Goal: Task Accomplishment & Management: Use online tool/utility

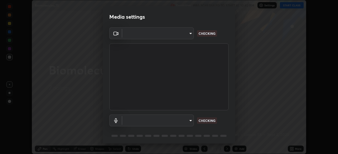
scroll to position [19, 0]
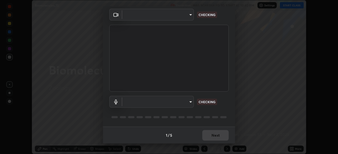
type input "d64d47ec9df49bf16df3be139c80778ada659e70263b5e9972ae33db9fa5459d"
type input "51a22c1431b769a8bb8d408626adf62a2672edeebd2159a8188921bb0d946e59"
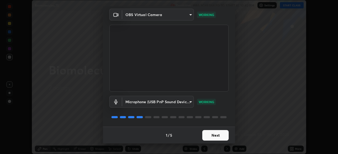
click at [218, 136] on button "Next" at bounding box center [215, 135] width 26 height 11
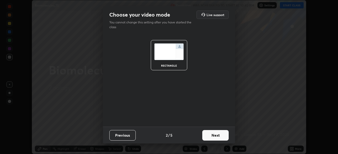
scroll to position [0, 0]
click at [217, 135] on button "Next" at bounding box center [215, 135] width 26 height 11
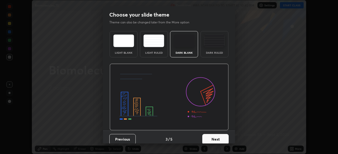
click at [220, 54] on div "Dark Ruled" at bounding box center [214, 52] width 21 height 3
click at [215, 139] on button "Next" at bounding box center [215, 139] width 26 height 11
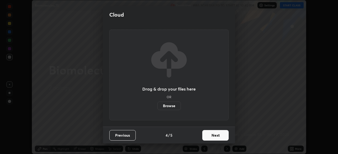
click at [213, 136] on button "Next" at bounding box center [215, 135] width 26 height 11
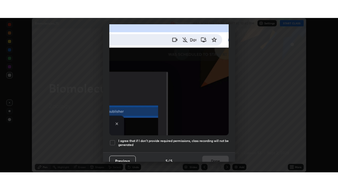
scroll to position [126, 0]
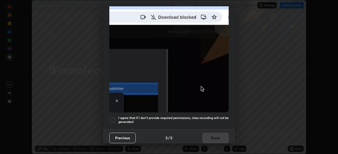
click at [112, 119] on div at bounding box center [112, 120] width 6 height 6
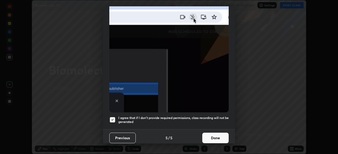
click at [213, 140] on button "Done" at bounding box center [215, 138] width 26 height 11
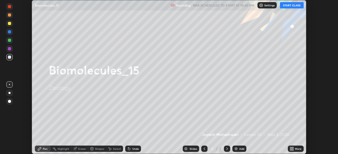
click at [289, 3] on button "START CLASS" at bounding box center [292, 5] width 24 height 6
click at [297, 151] on div "More" at bounding box center [295, 149] width 16 height 6
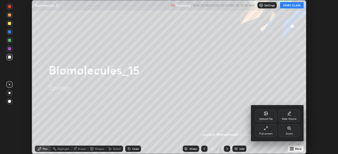
click at [272, 129] on div "Full screen" at bounding box center [265, 130] width 21 height 13
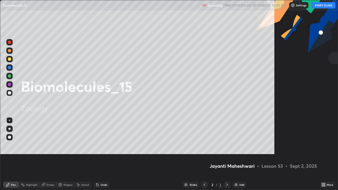
scroll to position [190, 338]
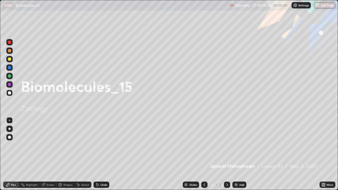
click at [237, 154] on img at bounding box center [236, 184] width 4 height 4
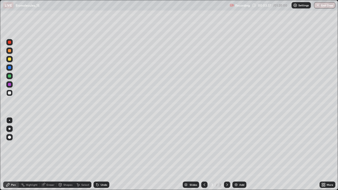
click at [322, 6] on button "End Class" at bounding box center [324, 5] width 21 height 6
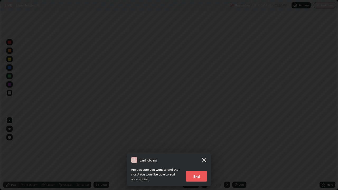
click at [193, 154] on button "End" at bounding box center [196, 176] width 21 height 11
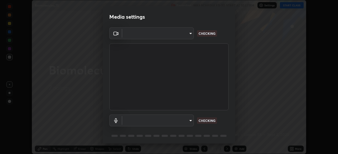
scroll to position [19, 0]
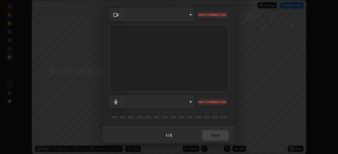
type input "d64d47ec9df49bf16df3be139c80778ada659e70263b5e9972ae33db9fa5459d"
type input "51a22c1431b769a8bb8d408626adf62a2672edeebd2159a8188921bb0d946e59"
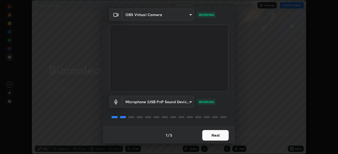
click at [216, 135] on button "Next" at bounding box center [215, 135] width 26 height 11
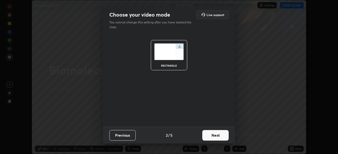
scroll to position [0, 0]
click at [216, 135] on button "Next" at bounding box center [215, 135] width 26 height 11
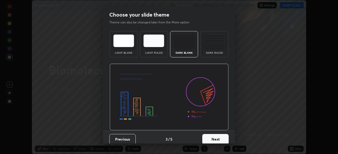
click at [219, 55] on div "Dark Ruled" at bounding box center [214, 44] width 28 height 26
click at [216, 141] on button "Next" at bounding box center [215, 139] width 26 height 11
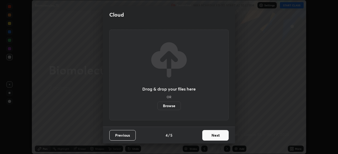
click at [218, 137] on button "Next" at bounding box center [215, 135] width 26 height 11
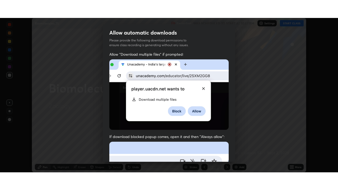
scroll to position [126, 0]
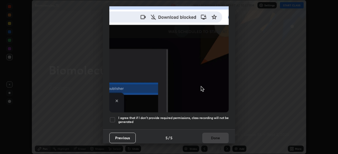
click at [113, 120] on div at bounding box center [112, 120] width 6 height 6
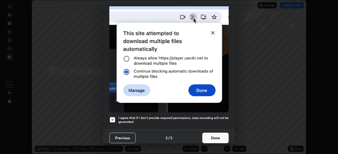
click at [202, 134] on button "Done" at bounding box center [215, 138] width 26 height 11
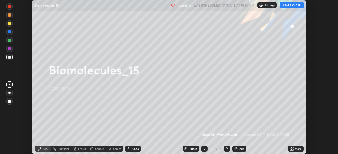
click at [290, 5] on button "START CLASS" at bounding box center [292, 5] width 24 height 6
click at [297, 149] on div "More" at bounding box center [298, 149] width 7 height 3
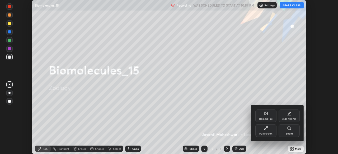
click at [267, 134] on div "Full screen" at bounding box center [265, 134] width 13 height 3
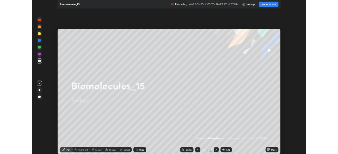
scroll to position [190, 338]
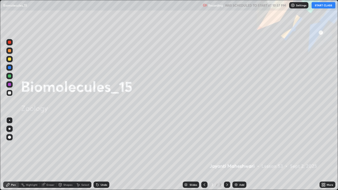
click at [239, 154] on div "Add" at bounding box center [239, 184] width 14 height 6
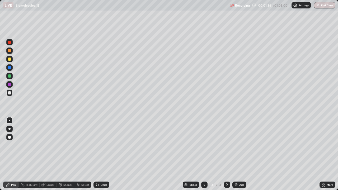
click at [322, 154] on icon at bounding box center [321, 185] width 1 height 1
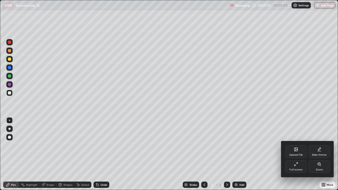
click at [296, 154] on div "Full screen" at bounding box center [295, 169] width 13 height 3
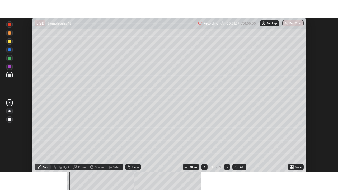
scroll to position [26215, 26031]
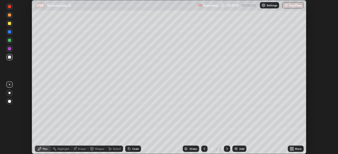
click at [292, 148] on icon at bounding box center [292, 147] width 1 height 1
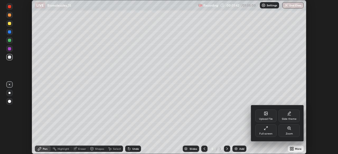
click at [266, 131] on div "Full screen" at bounding box center [265, 130] width 21 height 13
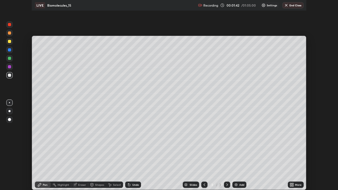
scroll to position [190, 338]
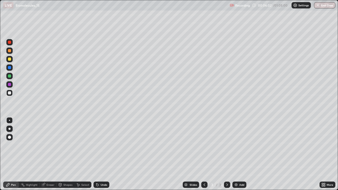
click at [7, 75] on div at bounding box center [9, 76] width 6 height 6
click at [50, 154] on div "Eraser" at bounding box center [50, 184] width 8 height 3
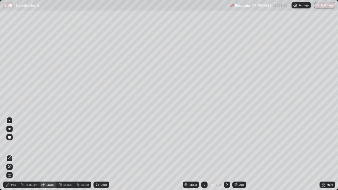
click at [8, 154] on icon at bounding box center [8, 165] width 1 height 1
click at [12, 154] on div "Pen" at bounding box center [13, 184] width 5 height 3
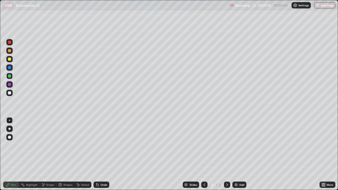
click at [9, 128] on div at bounding box center [9, 129] width 6 height 6
click at [8, 94] on div at bounding box center [9, 92] width 3 height 3
click at [11, 59] on div at bounding box center [9, 58] width 3 height 3
click at [11, 76] on div at bounding box center [9, 75] width 3 height 3
click at [9, 85] on div at bounding box center [9, 84] width 3 height 3
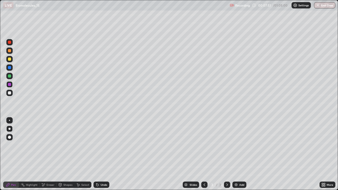
click at [11, 58] on div at bounding box center [9, 58] width 3 height 3
click at [45, 154] on div "Eraser" at bounding box center [48, 184] width 17 height 6
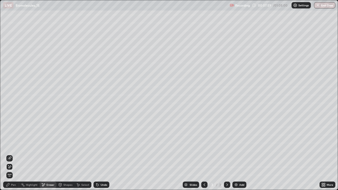
click at [10, 154] on icon at bounding box center [9, 157] width 3 height 3
click at [7, 154] on icon at bounding box center [7, 184] width 3 height 3
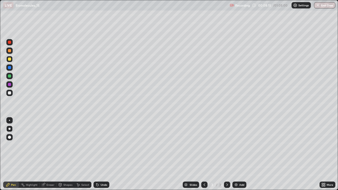
click at [9, 51] on div at bounding box center [9, 50] width 3 height 3
click at [8, 93] on div at bounding box center [9, 92] width 3 height 3
click at [100, 154] on div "Undo" at bounding box center [103, 184] width 7 height 3
click at [99, 154] on div "Undo" at bounding box center [101, 184] width 16 height 6
click at [9, 76] on div at bounding box center [9, 75] width 3 height 3
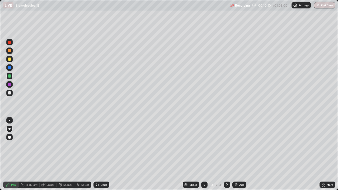
click at [10, 86] on div at bounding box center [9, 84] width 3 height 3
click at [44, 154] on icon at bounding box center [43, 184] width 3 height 3
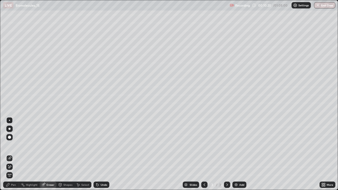
click at [10, 154] on icon at bounding box center [9, 166] width 3 height 3
click at [11, 154] on div "Pen" at bounding box center [13, 184] width 5 height 3
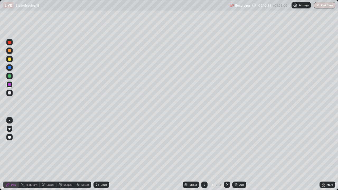
click at [100, 154] on div "Undo" at bounding box center [101, 184] width 16 height 6
click at [10, 94] on div at bounding box center [9, 92] width 3 height 3
click at [62, 154] on icon at bounding box center [60, 184] width 4 height 4
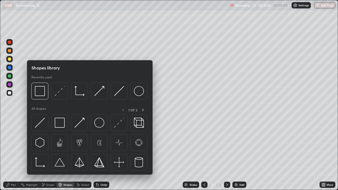
click at [45, 154] on div "Eraser" at bounding box center [48, 184] width 17 height 6
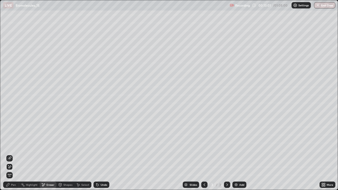
click at [7, 154] on icon at bounding box center [7, 184] width 3 height 3
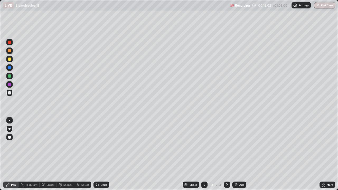
click at [66, 154] on div "Shapes" at bounding box center [67, 184] width 9 height 3
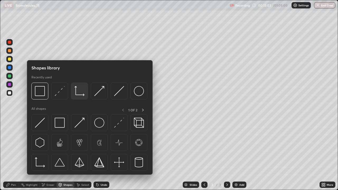
click at [78, 95] on img at bounding box center [79, 91] width 10 height 10
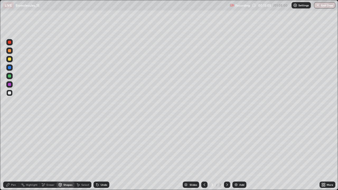
click at [11, 94] on div at bounding box center [9, 92] width 3 height 3
click at [8, 154] on icon at bounding box center [8, 184] width 4 height 4
click at [9, 76] on div at bounding box center [9, 75] width 3 height 3
click at [101, 154] on div "Undo" at bounding box center [103, 184] width 7 height 3
click at [100, 154] on div "Undo" at bounding box center [103, 184] width 7 height 3
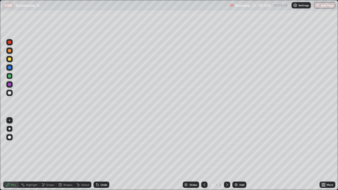
click at [101, 154] on div "Undo" at bounding box center [103, 184] width 7 height 3
click at [102, 154] on div "Undo" at bounding box center [103, 184] width 7 height 3
click at [103, 154] on div "Undo" at bounding box center [103, 184] width 7 height 3
click at [104, 154] on div "Undo" at bounding box center [103, 184] width 7 height 3
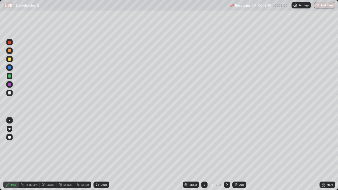
click at [9, 94] on div at bounding box center [9, 92] width 3 height 3
click at [235, 154] on img at bounding box center [236, 184] width 4 height 4
click at [10, 60] on div at bounding box center [9, 58] width 3 height 3
click at [10, 52] on div at bounding box center [9, 50] width 6 height 6
click at [9, 94] on div at bounding box center [9, 92] width 3 height 3
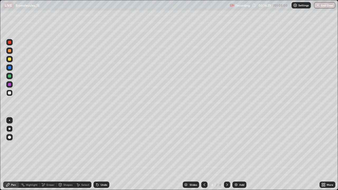
click at [103, 154] on div "Undo" at bounding box center [103, 184] width 7 height 3
click at [101, 154] on div "Undo" at bounding box center [103, 184] width 7 height 3
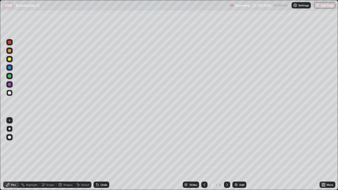
click at [9, 76] on div at bounding box center [9, 75] width 3 height 3
click at [9, 93] on div at bounding box center [9, 92] width 3 height 3
click at [12, 69] on div at bounding box center [9, 67] width 6 height 6
click at [8, 92] on div at bounding box center [9, 92] width 3 height 3
click at [10, 60] on div at bounding box center [9, 58] width 3 height 3
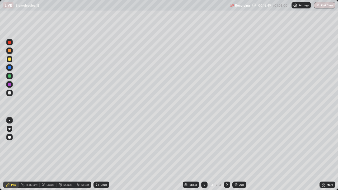
click at [204, 154] on icon at bounding box center [204, 184] width 4 height 4
click at [226, 154] on icon at bounding box center [227, 184] width 4 height 4
click at [9, 51] on div at bounding box center [9, 50] width 3 height 3
click at [11, 95] on div at bounding box center [9, 93] width 6 height 6
click at [237, 154] on div "Add" at bounding box center [239, 184] width 14 height 6
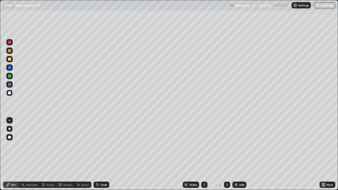
click at [9, 76] on div at bounding box center [9, 75] width 3 height 3
click at [10, 57] on div at bounding box center [9, 59] width 6 height 6
click at [9, 76] on div at bounding box center [9, 75] width 3 height 3
click at [10, 93] on div at bounding box center [9, 92] width 3 height 3
click at [9, 77] on div at bounding box center [9, 75] width 3 height 3
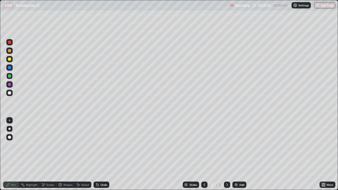
click at [11, 94] on div at bounding box center [9, 93] width 6 height 6
click at [47, 154] on div "Eraser" at bounding box center [48, 184] width 17 height 6
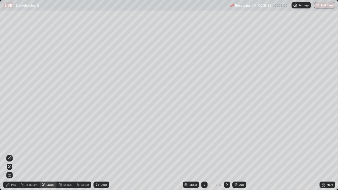
click at [13, 154] on div "Pen" at bounding box center [13, 184] width 5 height 3
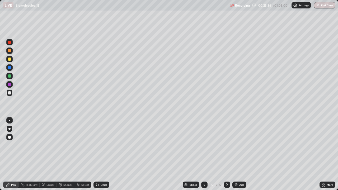
click at [10, 76] on div at bounding box center [9, 75] width 3 height 3
click at [10, 137] on div at bounding box center [9, 137] width 3 height 3
click at [9, 94] on div at bounding box center [9, 92] width 3 height 3
click at [48, 154] on div "Eraser" at bounding box center [50, 184] width 8 height 3
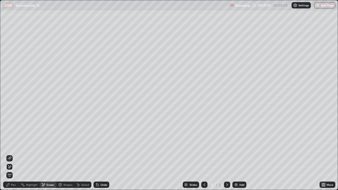
click at [11, 154] on div "Pen" at bounding box center [11, 184] width 16 height 6
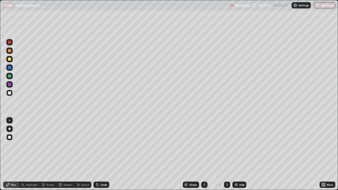
click at [240, 154] on div "Add" at bounding box center [241, 184] width 5 height 3
click at [63, 154] on div "Shapes" at bounding box center [67, 184] width 9 height 3
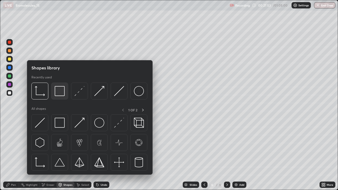
click at [59, 94] on img at bounding box center [60, 91] width 10 height 10
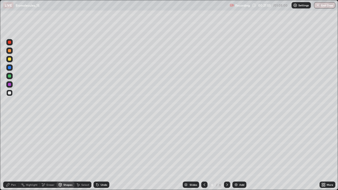
click at [12, 60] on div at bounding box center [9, 59] width 6 height 6
click at [12, 154] on div "Pen" at bounding box center [13, 184] width 5 height 3
click at [9, 93] on div at bounding box center [9, 92] width 3 height 3
click at [8, 128] on div at bounding box center [9, 129] width 6 height 6
click at [10, 60] on div at bounding box center [9, 58] width 3 height 3
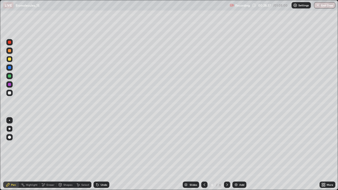
click at [9, 92] on div at bounding box center [9, 92] width 3 height 3
click at [10, 77] on div at bounding box center [9, 75] width 3 height 3
click at [10, 60] on div at bounding box center [9, 58] width 3 height 3
click at [10, 86] on div at bounding box center [9, 84] width 3 height 3
click at [9, 95] on div at bounding box center [9, 93] width 6 height 6
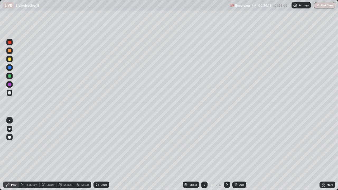
click at [10, 53] on div at bounding box center [9, 50] width 6 height 6
click at [10, 93] on div at bounding box center [9, 92] width 3 height 3
click at [8, 60] on div at bounding box center [9, 58] width 3 height 3
click at [101, 154] on div "Undo" at bounding box center [103, 184] width 7 height 3
click at [100, 154] on div "Undo" at bounding box center [103, 184] width 7 height 3
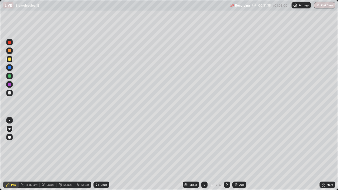
click at [100, 154] on div "Undo" at bounding box center [103, 184] width 7 height 3
click at [102, 154] on div "Undo" at bounding box center [103, 184] width 7 height 3
click at [101, 154] on div "Undo" at bounding box center [103, 184] width 7 height 3
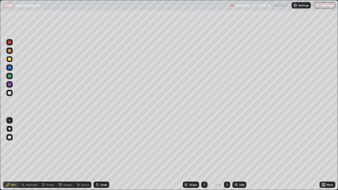
click at [100, 154] on div "Undo" at bounding box center [101, 184] width 16 height 6
click at [100, 154] on div "Undo" at bounding box center [103, 184] width 7 height 3
click at [98, 154] on icon at bounding box center [97, 184] width 4 height 4
click at [96, 154] on icon at bounding box center [96, 183] width 1 height 1
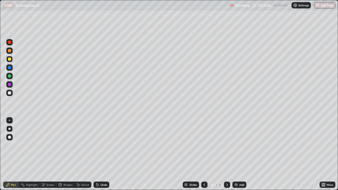
click at [237, 154] on img at bounding box center [236, 184] width 4 height 4
click at [9, 92] on div at bounding box center [9, 92] width 3 height 3
click at [9, 77] on div at bounding box center [9, 75] width 3 height 3
click at [97, 154] on icon at bounding box center [97, 185] width 2 height 2
click at [100, 154] on div "Undo" at bounding box center [103, 184] width 7 height 3
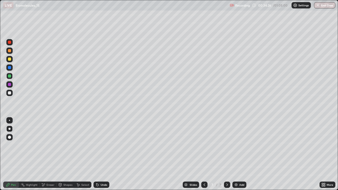
click at [99, 154] on div "Undo" at bounding box center [101, 184] width 16 height 6
click at [100, 154] on div "Undo" at bounding box center [103, 184] width 7 height 3
click at [10, 59] on div at bounding box center [9, 58] width 3 height 3
click at [9, 51] on div at bounding box center [9, 50] width 3 height 3
click at [99, 154] on icon at bounding box center [97, 184] width 4 height 4
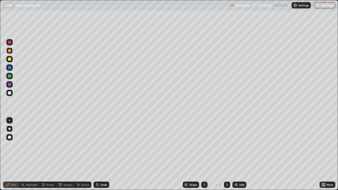
click at [11, 95] on div at bounding box center [9, 93] width 6 height 6
click at [44, 154] on icon at bounding box center [43, 184] width 3 height 3
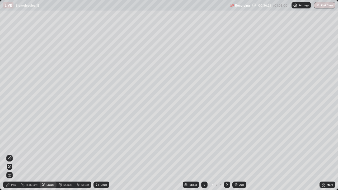
click at [9, 154] on icon at bounding box center [7, 184] width 3 height 3
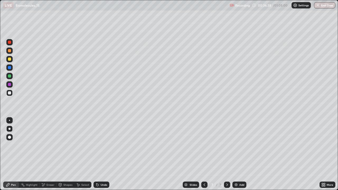
click at [11, 60] on div at bounding box center [9, 59] width 6 height 6
click at [9, 68] on div at bounding box center [9, 67] width 3 height 3
click at [9, 76] on div at bounding box center [9, 75] width 3 height 3
click at [237, 154] on img at bounding box center [236, 184] width 4 height 4
click at [11, 93] on div at bounding box center [9, 92] width 3 height 3
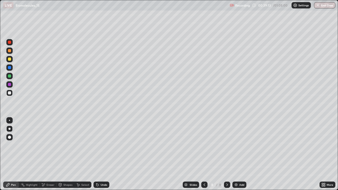
click at [10, 61] on div at bounding box center [9, 59] width 6 height 6
click at [10, 68] on div at bounding box center [9, 67] width 3 height 3
click at [9, 77] on div at bounding box center [9, 75] width 3 height 3
click at [8, 94] on div at bounding box center [9, 92] width 3 height 3
click at [11, 77] on div at bounding box center [9, 75] width 3 height 3
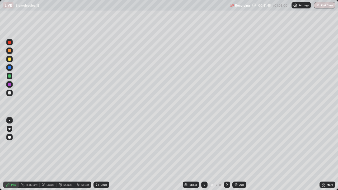
click at [8, 94] on div at bounding box center [9, 92] width 3 height 3
click at [237, 154] on img at bounding box center [236, 184] width 4 height 4
click at [12, 59] on div at bounding box center [9, 59] width 6 height 6
click at [9, 76] on div at bounding box center [9, 75] width 3 height 3
click at [11, 93] on div at bounding box center [9, 92] width 3 height 3
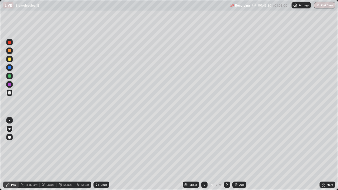
click at [9, 75] on div at bounding box center [9, 75] width 3 height 3
click at [10, 96] on div at bounding box center [9, 93] width 6 height 6
click at [9, 85] on div at bounding box center [9, 84] width 3 height 3
click at [10, 94] on div at bounding box center [9, 92] width 3 height 3
click at [11, 76] on div at bounding box center [9, 76] width 6 height 6
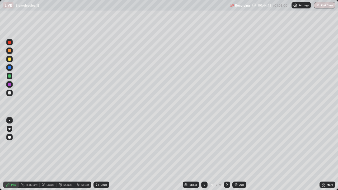
click at [11, 84] on div at bounding box center [9, 84] width 6 height 6
click at [11, 75] on div at bounding box center [9, 76] width 6 height 6
click at [100, 154] on div "Undo" at bounding box center [101, 184] width 16 height 6
click at [12, 94] on div at bounding box center [9, 93] width 6 height 6
click at [12, 75] on div at bounding box center [9, 76] width 6 height 6
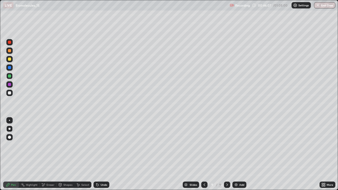
click at [239, 154] on div "Add" at bounding box center [241, 184] width 5 height 3
click at [10, 93] on div at bounding box center [9, 92] width 3 height 3
click at [10, 60] on div at bounding box center [9, 58] width 3 height 3
click at [7, 75] on div at bounding box center [9, 76] width 6 height 6
click at [10, 94] on div at bounding box center [9, 92] width 3 height 3
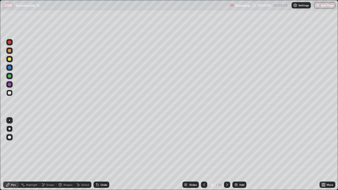
click at [8, 68] on div at bounding box center [9, 67] width 3 height 3
click at [99, 154] on div "Undo" at bounding box center [101, 184] width 16 height 6
click at [100, 154] on div "Undo" at bounding box center [103, 184] width 7 height 3
click at [9, 93] on div at bounding box center [9, 92] width 3 height 3
click at [9, 78] on div at bounding box center [9, 76] width 6 height 6
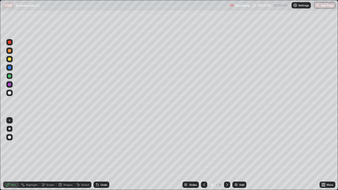
click at [11, 50] on div at bounding box center [9, 50] width 6 height 6
click at [101, 154] on div "Undo" at bounding box center [103, 184] width 7 height 3
click at [100, 154] on div "Undo" at bounding box center [103, 184] width 7 height 3
click at [99, 154] on div "Undo" at bounding box center [101, 184] width 16 height 6
click at [99, 154] on icon at bounding box center [97, 184] width 4 height 4
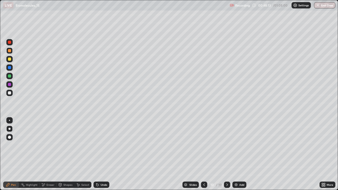
click at [97, 154] on icon at bounding box center [97, 185] width 2 height 2
click at [96, 154] on icon at bounding box center [97, 185] width 2 height 2
click at [8, 60] on div at bounding box center [9, 58] width 3 height 3
click at [9, 77] on div at bounding box center [9, 75] width 3 height 3
click at [235, 154] on img at bounding box center [236, 184] width 4 height 4
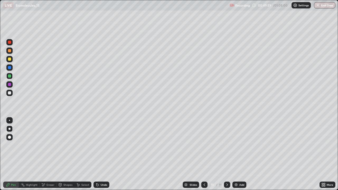
click at [103, 154] on div "Undo" at bounding box center [103, 184] width 7 height 3
click at [8, 86] on div at bounding box center [9, 84] width 6 height 6
click at [10, 70] on div at bounding box center [9, 67] width 6 height 6
click at [9, 78] on div at bounding box center [9, 76] width 6 height 6
click at [11, 69] on div at bounding box center [9, 67] width 6 height 6
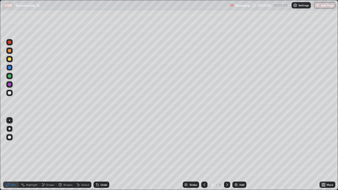
click at [204, 154] on icon at bounding box center [204, 184] width 4 height 4
click at [226, 154] on icon at bounding box center [227, 184] width 2 height 3
click at [10, 91] on div at bounding box center [9, 92] width 3 height 3
click at [201, 154] on div at bounding box center [204, 184] width 6 height 6
click at [100, 154] on div "Undo" at bounding box center [101, 184] width 16 height 6
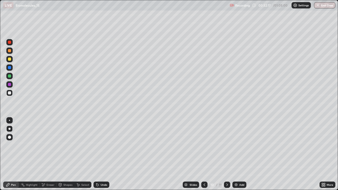
click at [234, 154] on img at bounding box center [236, 184] width 4 height 4
click at [11, 60] on div at bounding box center [9, 58] width 3 height 3
click at [11, 77] on div at bounding box center [9, 76] width 6 height 6
click at [8, 93] on div at bounding box center [9, 92] width 3 height 3
click at [10, 62] on div at bounding box center [9, 59] width 6 height 6
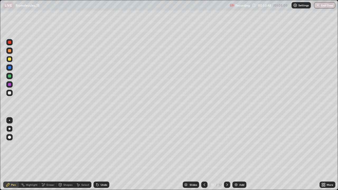
click at [10, 53] on div at bounding box center [9, 50] width 6 height 6
click at [235, 154] on img at bounding box center [236, 184] width 4 height 4
click at [9, 93] on div at bounding box center [9, 92] width 3 height 3
click at [9, 77] on div at bounding box center [9, 75] width 3 height 3
click at [10, 93] on div at bounding box center [9, 92] width 3 height 3
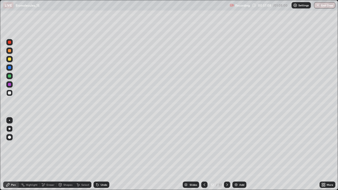
click at [102, 154] on div "Undo" at bounding box center [103, 184] width 7 height 3
click at [101, 154] on div "Undo" at bounding box center [103, 184] width 7 height 3
click at [102, 154] on div "Undo" at bounding box center [103, 184] width 7 height 3
click at [101, 154] on div "Undo" at bounding box center [103, 184] width 7 height 3
click at [8, 76] on div at bounding box center [9, 75] width 3 height 3
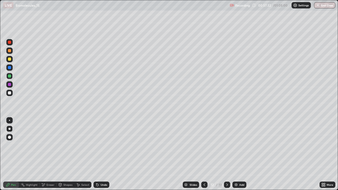
click at [104, 154] on div "Undo" at bounding box center [103, 184] width 7 height 3
click at [10, 93] on div at bounding box center [9, 92] width 3 height 3
click at [9, 75] on div at bounding box center [9, 75] width 3 height 3
click at [237, 154] on img at bounding box center [236, 184] width 4 height 4
click at [10, 93] on div at bounding box center [9, 92] width 3 height 3
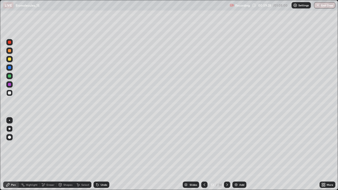
click at [10, 76] on div at bounding box center [9, 75] width 3 height 3
click at [10, 93] on div at bounding box center [9, 92] width 3 height 3
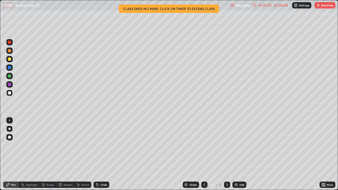
click at [10, 62] on div at bounding box center [9, 59] width 6 height 6
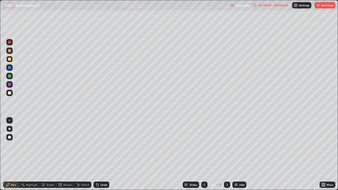
click at [7, 75] on div at bounding box center [9, 76] width 6 height 6
click at [9, 59] on div at bounding box center [9, 58] width 3 height 3
click at [8, 94] on div at bounding box center [9, 92] width 3 height 3
click at [97, 154] on icon at bounding box center [97, 185] width 2 height 2
click at [296, 7] on img at bounding box center [295, 5] width 4 height 4
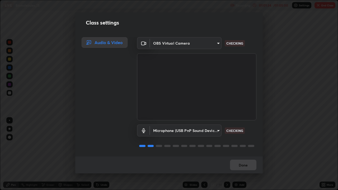
click at [280, 40] on div "Class settings Audio & Video OBS Virtual Camera d64d47ec9df49bf16df3be139c80778…" at bounding box center [169, 95] width 338 height 190
click at [245, 6] on div "Class settings Audio & Video OBS Virtual Camera d64d47ec9df49bf16df3be139c80778…" at bounding box center [169, 95] width 338 height 190
click at [273, 23] on div "Class settings Audio & Video OBS Virtual Camera d64d47ec9df49bf16df3be139c80778…" at bounding box center [169, 95] width 338 height 190
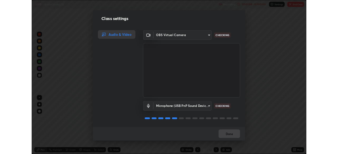
scroll to position [1, 0]
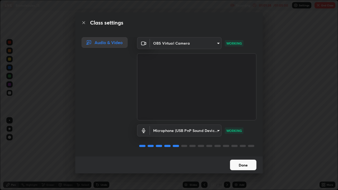
click at [253, 123] on div "Microphone (USB PnP Sound Device) (08bb:2902) 51a22c1431b769a8bb8d408626adf62a2…" at bounding box center [196, 137] width 119 height 35
click at [242, 154] on button "Done" at bounding box center [243, 165] width 26 height 11
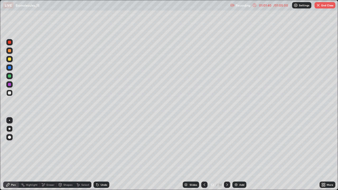
click at [263, 6] on div "01:01:40" at bounding box center [264, 5] width 15 height 3
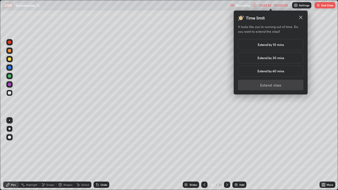
click at [287, 45] on div "Extend by 10 mins" at bounding box center [270, 44] width 65 height 11
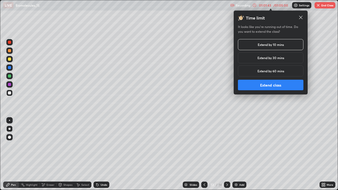
click at [269, 84] on button "Extend class" at bounding box center [270, 85] width 65 height 11
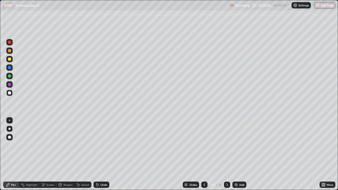
click at [239, 154] on div "Add" at bounding box center [239, 184] width 14 height 6
click at [10, 76] on div at bounding box center [9, 75] width 3 height 3
click at [9, 94] on div at bounding box center [9, 92] width 3 height 3
click at [9, 61] on div at bounding box center [9, 59] width 6 height 6
click at [11, 94] on div at bounding box center [9, 92] width 3 height 3
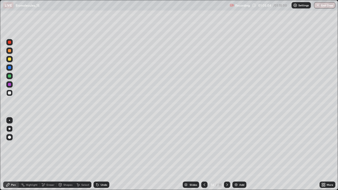
click at [11, 50] on div at bounding box center [9, 50] width 3 height 3
click at [8, 76] on div at bounding box center [9, 75] width 3 height 3
click at [10, 92] on div at bounding box center [9, 92] width 3 height 3
click at [9, 86] on div at bounding box center [9, 84] width 3 height 3
click at [100, 154] on div "Undo" at bounding box center [103, 184] width 7 height 3
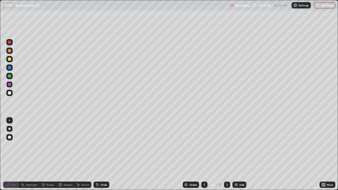
click at [100, 154] on div "Undo" at bounding box center [103, 184] width 7 height 3
click at [103, 154] on div "Undo" at bounding box center [103, 184] width 7 height 3
click at [9, 93] on div at bounding box center [9, 92] width 3 height 3
click at [102, 154] on div "Undo" at bounding box center [103, 184] width 7 height 3
click at [101, 154] on div "Undo" at bounding box center [103, 184] width 7 height 3
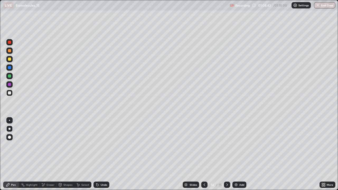
click at [11, 78] on div at bounding box center [9, 76] width 6 height 6
click at [8, 93] on div at bounding box center [9, 92] width 3 height 3
click at [10, 59] on div at bounding box center [9, 58] width 3 height 3
click at [10, 77] on div at bounding box center [9, 75] width 3 height 3
click at [324, 154] on icon at bounding box center [323, 185] width 1 height 1
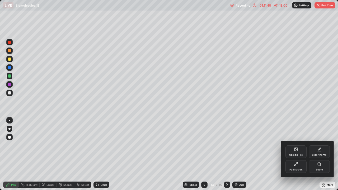
click at [297, 154] on div "Full screen" at bounding box center [295, 169] width 13 height 3
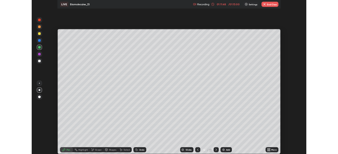
scroll to position [26215, 26031]
